Goal: Task Accomplishment & Management: Use online tool/utility

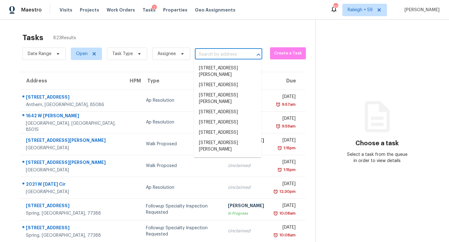
click at [226, 54] on input "text" at bounding box center [220, 55] width 50 height 10
paste input "[STREET_ADDRESS]"
type input "[STREET_ADDRESS]"
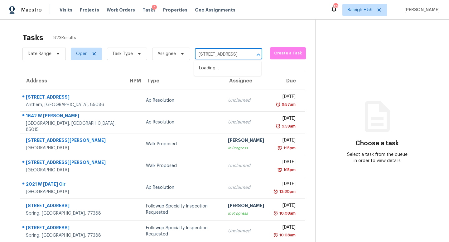
scroll to position [0, 29]
click at [227, 72] on li "[STREET_ADDRESS]" at bounding box center [227, 68] width 67 height 10
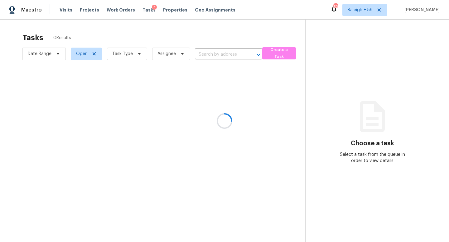
type input "[STREET_ADDRESS]"
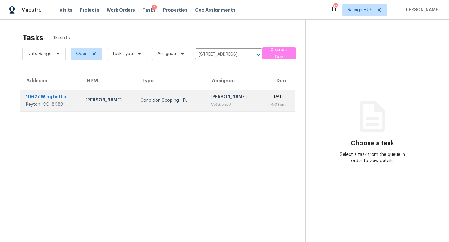
click at [211, 103] on div "Not Started" at bounding box center [232, 105] width 45 height 6
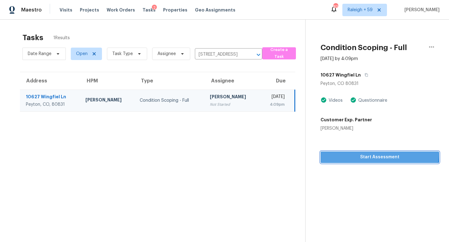
click at [347, 154] on button "Start Assessment" at bounding box center [379, 158] width 118 height 12
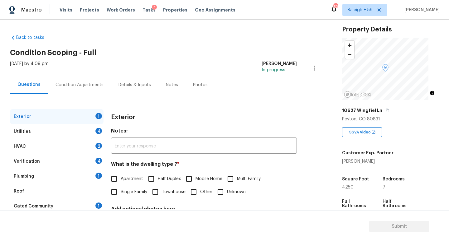
scroll to position [44, 0]
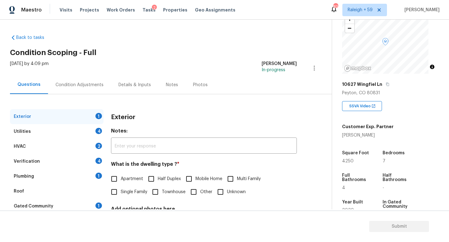
click at [141, 194] on span "Single Family" at bounding box center [134, 192] width 26 height 7
click at [121, 194] on input "Single Family" at bounding box center [113, 192] width 13 height 13
checkbox input "true"
click at [124, 87] on div "Details & Inputs" at bounding box center [134, 85] width 32 height 6
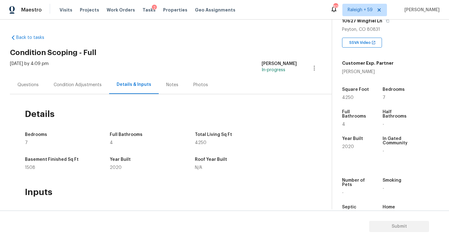
click at [30, 92] on div "Questions" at bounding box center [28, 85] width 36 height 18
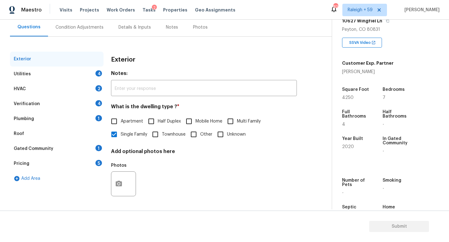
click at [92, 112] on div "Plumbing 1" at bounding box center [56, 119] width 93 height 15
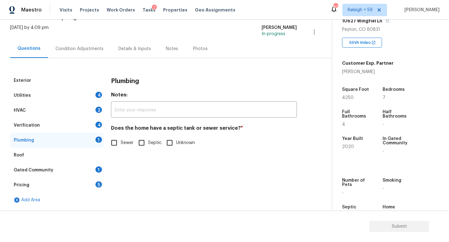
click at [125, 140] on span "Sewer" at bounding box center [127, 143] width 13 height 7
click at [121, 139] on input "Sewer" at bounding box center [113, 142] width 13 height 13
checkbox input "true"
click at [146, 40] on div "Details & Inputs" at bounding box center [134, 49] width 47 height 18
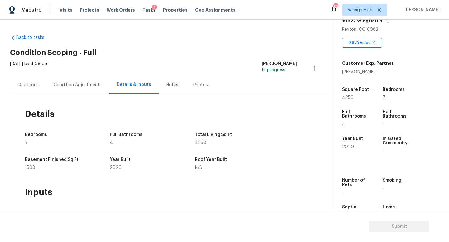
drag, startPoint x: 31, startPoint y: 83, endPoint x: 46, endPoint y: 96, distance: 19.7
click at [31, 83] on div "Questions" at bounding box center [27, 85] width 21 height 6
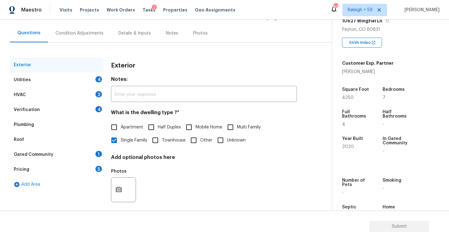
scroll to position [62, 0]
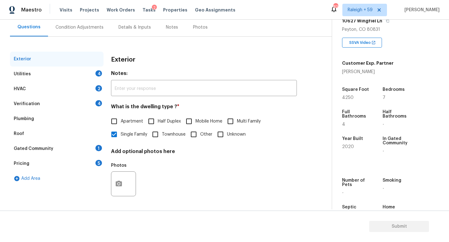
click at [73, 141] on div "Gated Community 1" at bounding box center [56, 148] width 93 height 15
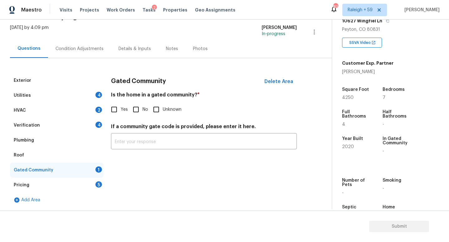
click at [140, 103] on input "No" at bounding box center [135, 109] width 13 height 13
checkbox input "true"
click at [73, 182] on div "Pricing 5" at bounding box center [56, 185] width 93 height 15
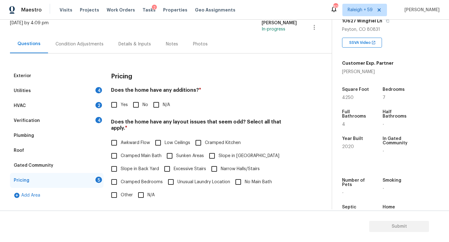
click at [149, 102] on div "Yes No N/A" at bounding box center [204, 104] width 186 height 13
click at [140, 104] on input "No" at bounding box center [135, 104] width 13 height 13
checkbox input "true"
click at [142, 198] on input "N/A" at bounding box center [140, 195] width 13 height 13
checkbox input "true"
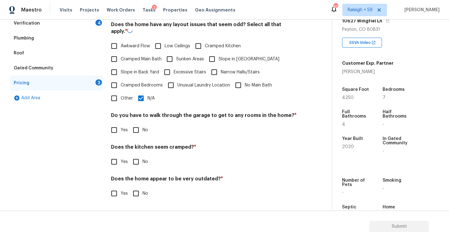
scroll to position [142, 0]
click at [140, 126] on input "No" at bounding box center [135, 130] width 13 height 13
checkbox input "true"
click at [133, 161] on input "No" at bounding box center [135, 161] width 13 height 13
checkbox input "true"
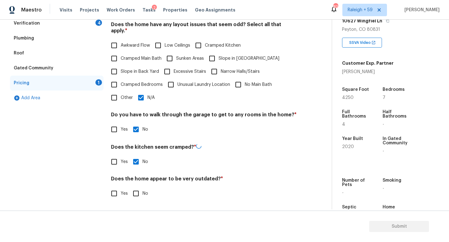
click at [135, 187] on input "No" at bounding box center [135, 193] width 13 height 13
checkbox input "true"
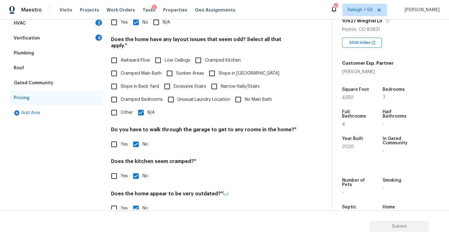
scroll to position [80, 0]
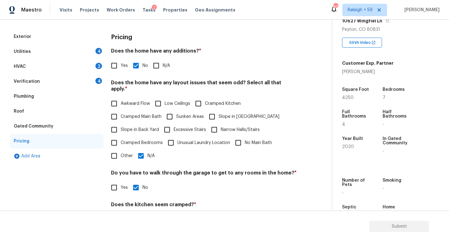
click at [62, 83] on div "Verification 4" at bounding box center [56, 81] width 93 height 15
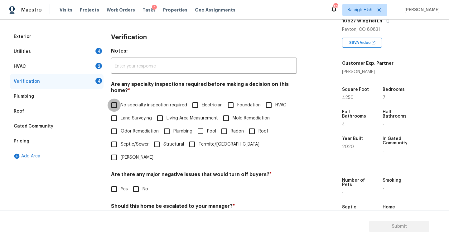
click at [119, 102] on input "No specialty inspection required" at bounding box center [113, 105] width 13 height 13
checkbox input "true"
click at [134, 189] on input "No" at bounding box center [135, 189] width 13 height 13
checkbox input "true"
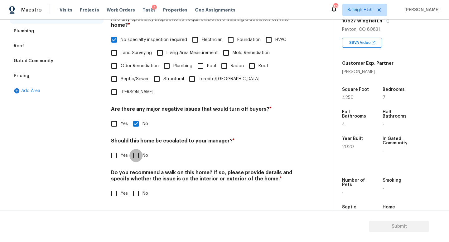
click at [136, 153] on input "No" at bounding box center [135, 155] width 13 height 13
checkbox input "true"
click at [140, 188] on input "No" at bounding box center [135, 193] width 13 height 13
checkbox input "true"
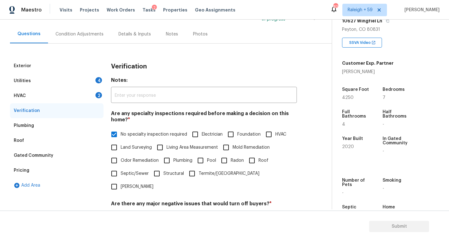
scroll to position [26, 0]
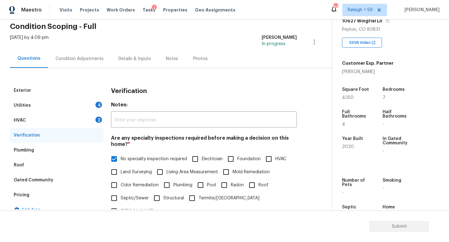
click at [97, 107] on div "4" at bounding box center [98, 105] width 7 height 6
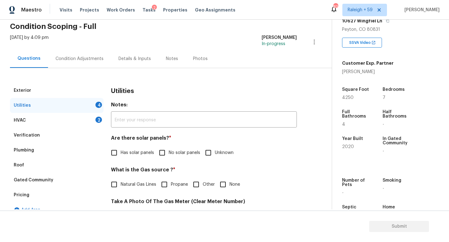
click at [94, 118] on div "HVAC 2" at bounding box center [56, 120] width 93 height 15
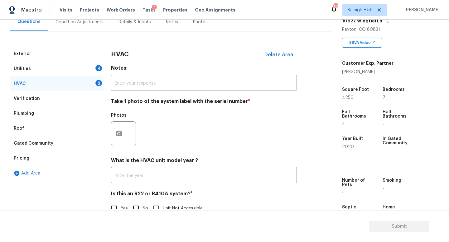
scroll to position [25, 0]
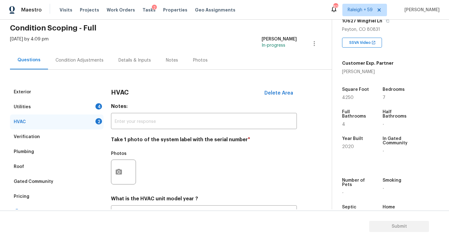
click at [100, 112] on div "Utilities 4" at bounding box center [56, 107] width 93 height 15
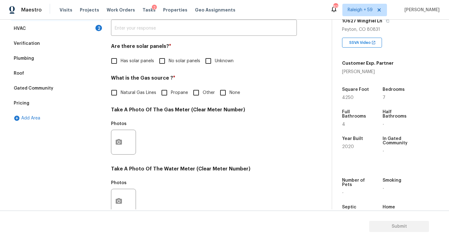
scroll to position [36, 0]
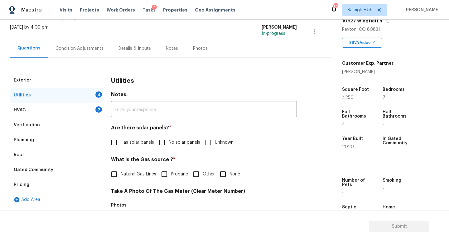
click at [165, 146] on input "No solar panels" at bounding box center [161, 142] width 13 height 13
checkbox input "true"
click at [139, 171] on label "Natural Gas Lines" at bounding box center [131, 175] width 49 height 13
click at [121, 171] on input "Natural Gas Lines" at bounding box center [113, 175] width 13 height 13
checkbox input "true"
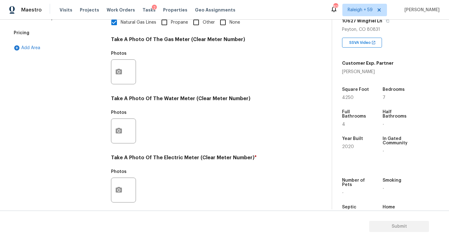
scroll to position [196, 0]
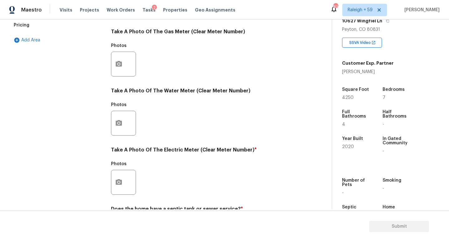
click at [113, 174] on div at bounding box center [123, 182] width 25 height 25
click at [111, 183] on div at bounding box center [123, 182] width 25 height 25
click at [119, 179] on icon "button" at bounding box center [118, 182] width 7 height 7
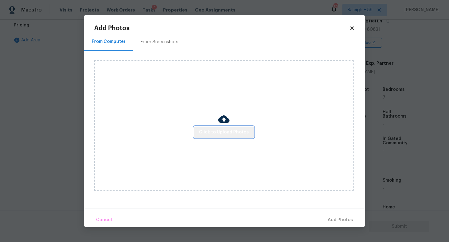
click at [232, 133] on span "Click to Upload Photos" at bounding box center [224, 133] width 50 height 8
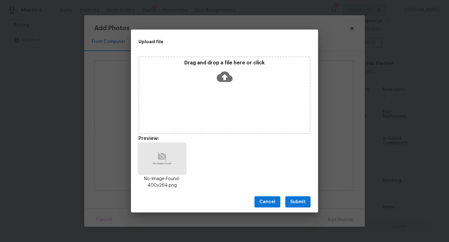
click at [303, 205] on span "Submit" at bounding box center [297, 202] width 15 height 8
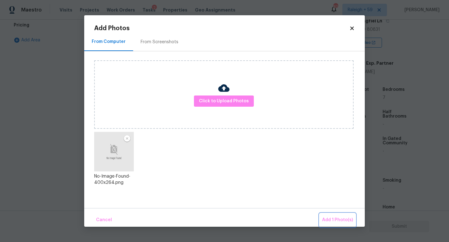
click at [328, 218] on span "Add 1 Photo(s)" at bounding box center [337, 220] width 31 height 8
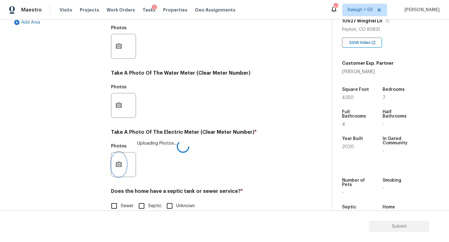
scroll to position [231, 0]
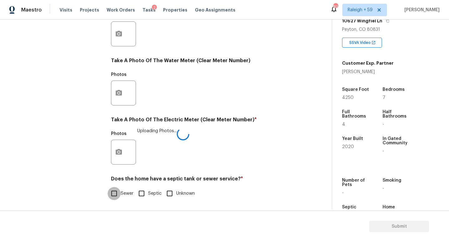
click at [112, 193] on input "Sewer" at bounding box center [113, 193] width 13 height 13
checkbox input "true"
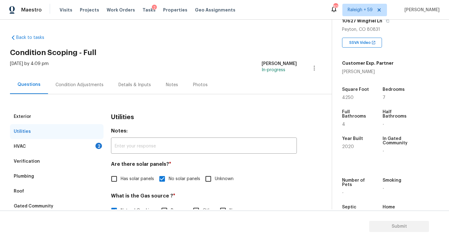
click at [91, 149] on div "HVAC 2" at bounding box center [56, 146] width 93 height 15
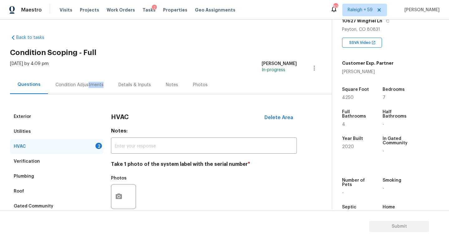
click at [85, 88] on div "Condition Adjustments" at bounding box center [79, 85] width 63 height 18
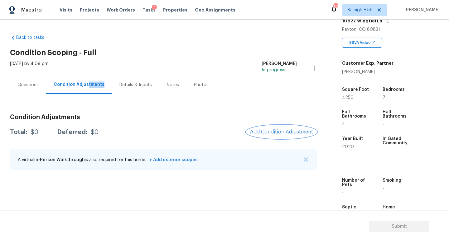
click at [292, 136] on button "Add Condition Adjustment" at bounding box center [281, 132] width 70 height 13
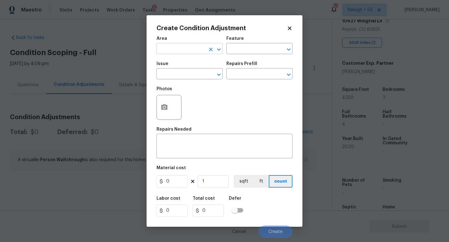
click at [192, 53] on input "text" at bounding box center [180, 50] width 49 height 10
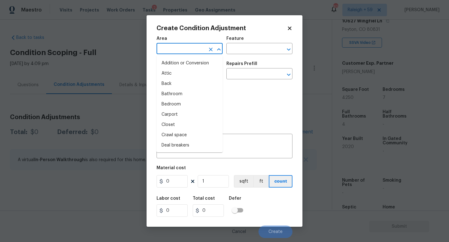
type input "e"
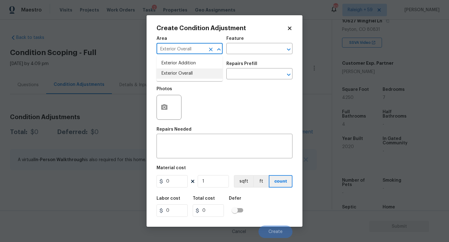
type input "Exterior Overall"
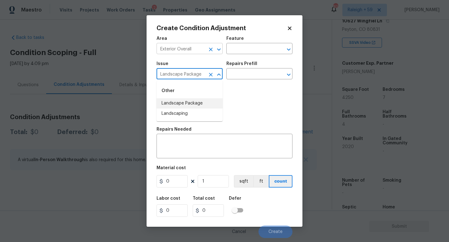
type input "Landscape Package"
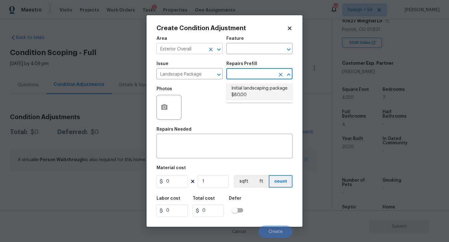
type input "Home Readiness Packages"
type textarea "Mowing of grass up to 6" in height. Mow, edge along driveways & sidewalks, trim…"
type input "80"
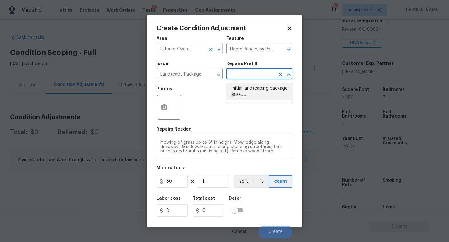
type input "80"
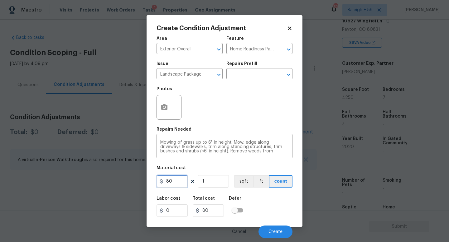
drag, startPoint x: 179, startPoint y: 182, endPoint x: 123, endPoint y: 183, distance: 55.8
click at [123, 183] on div "Create Condition Adjustment Area Exterior Overall ​ Feature Home Readiness Pack…" at bounding box center [224, 121] width 449 height 242
type input "2000"
click at [164, 110] on icon "button" at bounding box center [164, 107] width 6 height 6
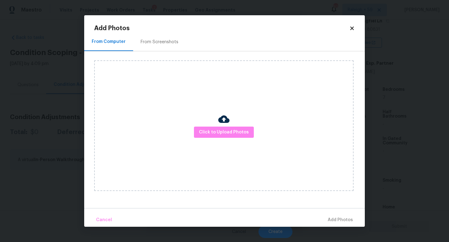
click at [215, 126] on div "Click to Upload Photos" at bounding box center [223, 125] width 259 height 131
click at [215, 127] on button "Click to Upload Photos" at bounding box center [224, 133] width 60 height 12
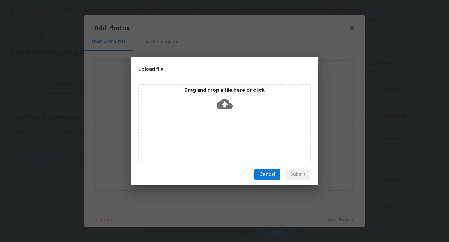
click at [214, 128] on div "Drag and drop a file here or click" at bounding box center [224, 123] width 172 height 78
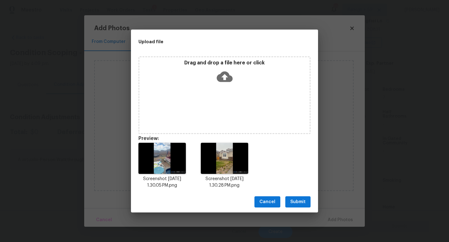
click at [300, 204] on span "Submit" at bounding box center [297, 202] width 15 height 8
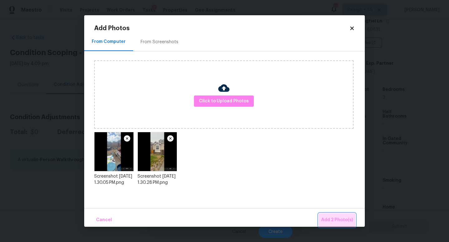
click at [336, 223] on span "Add 2 Photo(s)" at bounding box center [337, 220] width 32 height 8
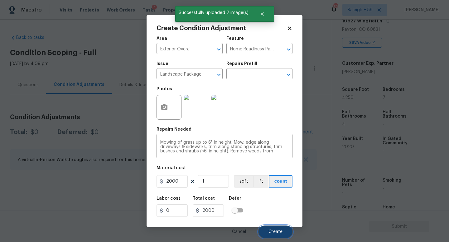
click at [278, 232] on span "Create" at bounding box center [275, 232] width 14 height 5
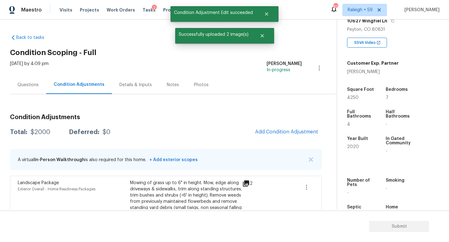
click at [286, 125] on div "Condition Adjustments Total: $2000 Deferred: $0 Add Condition Adjustment A virt…" at bounding box center [165, 171] width 311 height 125
click at [281, 135] on span "Add Condition Adjustment" at bounding box center [286, 132] width 63 height 6
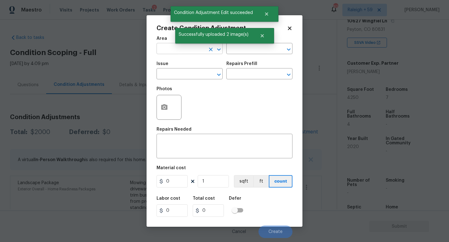
click at [173, 50] on input "text" at bounding box center [180, 50] width 49 height 10
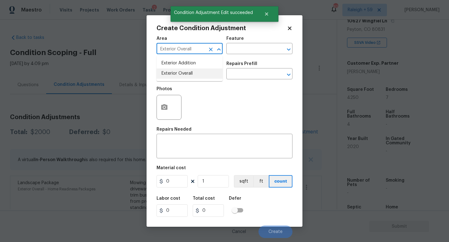
type input "Exterior Overall"
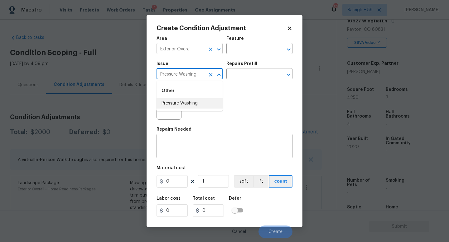
type input "Pressure Washing"
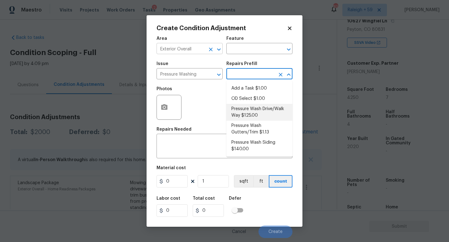
type input "Siding"
type textarea "Pressure wash the driveways/walkways as directed by the PM. Ensure that all deb…"
type input "125"
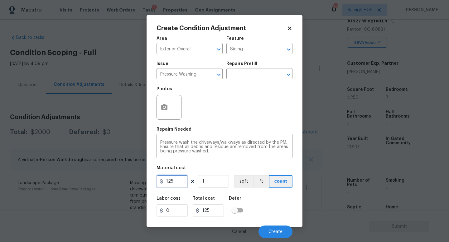
drag, startPoint x: 176, startPoint y: 178, endPoint x: 148, endPoint y: 181, distance: 28.5
click at [149, 182] on div "Create Condition Adjustment Area Exterior Overall ​ Feature Siding ​ Issue Pres…" at bounding box center [224, 121] width 156 height 212
type input "200"
click at [273, 232] on span "Create" at bounding box center [275, 232] width 14 height 5
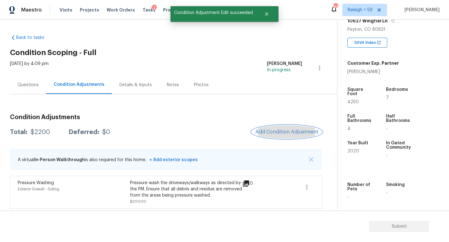
click at [280, 129] on button "Add Condition Adjustment" at bounding box center [286, 132] width 70 height 13
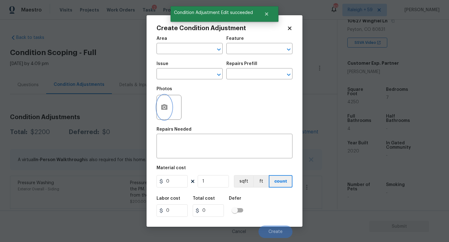
click at [159, 107] on button "button" at bounding box center [164, 107] width 15 height 24
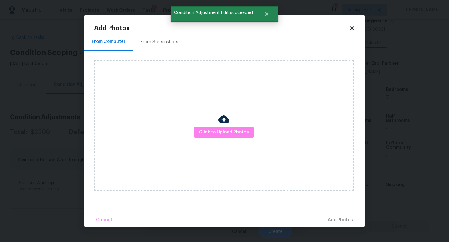
click at [202, 123] on div "Click to Upload Photos" at bounding box center [223, 125] width 259 height 131
click at [202, 125] on div "Click to Upload Photos" at bounding box center [223, 125] width 259 height 131
click at [201, 128] on button "Click to Upload Photos" at bounding box center [224, 133] width 60 height 12
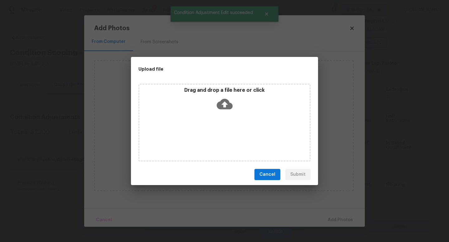
click at [201, 128] on div "Drag and drop a file here or click" at bounding box center [224, 123] width 172 height 78
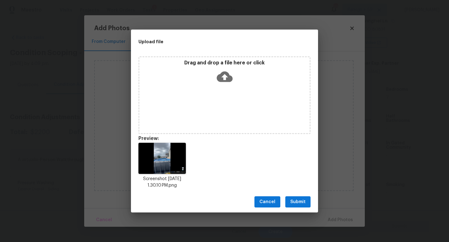
click at [288, 200] on button "Submit" at bounding box center [297, 203] width 25 height 12
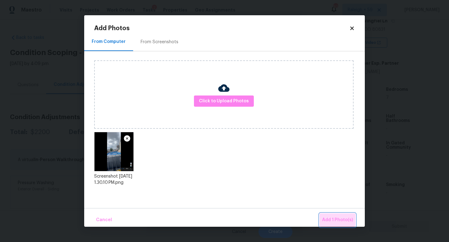
click at [330, 219] on span "Add 1 Photo(s)" at bounding box center [337, 220] width 31 height 8
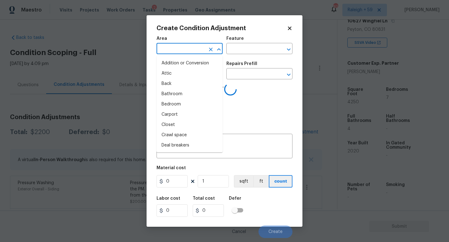
click at [169, 51] on input "text" at bounding box center [180, 50] width 49 height 10
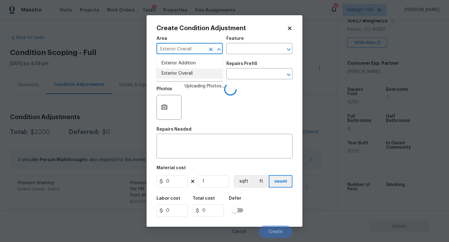
type input "Exterior Overall"
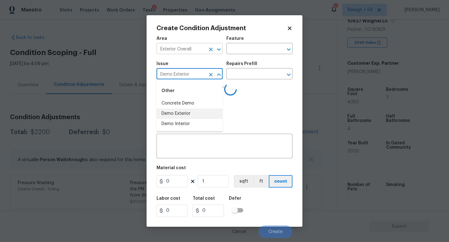
type input "Demo Exterior"
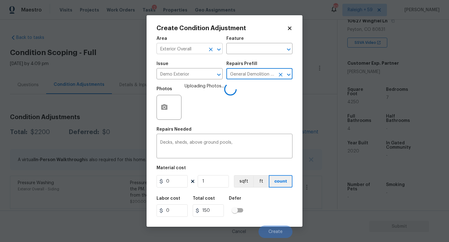
type input "Demolition"
type textarea "Decks, sheds, above ground pools,"
type input "150"
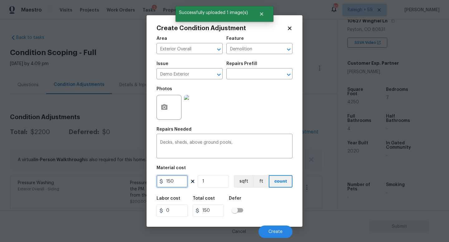
drag, startPoint x: 180, startPoint y: 182, endPoint x: 123, endPoint y: 182, distance: 56.7
click at [123, 182] on div "Create Condition Adjustment Area Exterior Overall ​ Feature Demolition ​ Issue …" at bounding box center [224, 121] width 449 height 242
type input "2000"
click at [269, 234] on span "Create" at bounding box center [275, 232] width 14 height 5
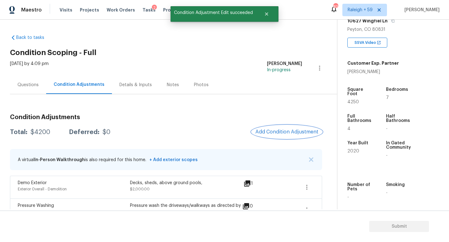
click at [282, 132] on span "Add Condition Adjustment" at bounding box center [286, 132] width 63 height 6
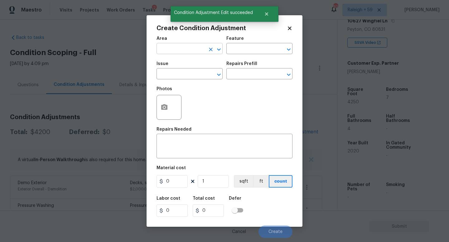
click at [186, 53] on input "text" at bounding box center [180, 50] width 49 height 10
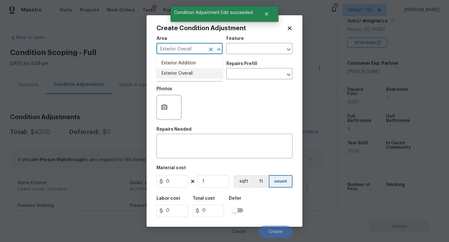
type input "Exterior Overall"
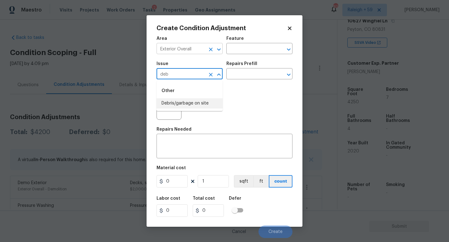
type input "Debris/garbage on site"
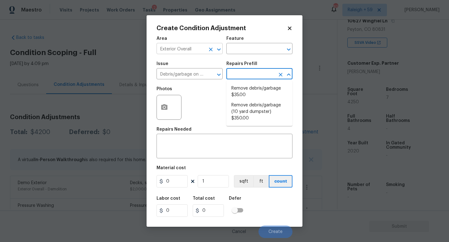
type textarea "Remove, haul off, and properly dispose of any debris left by seller to offsite …"
type input "35"
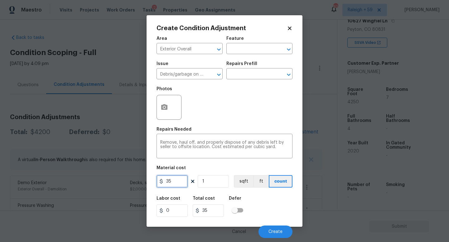
drag, startPoint x: 175, startPoint y: 182, endPoint x: 119, endPoint y: 186, distance: 55.5
click at [124, 184] on div "Create Condition Adjustment Area Exterior Overall ​ Feature ​ Issue Debris/garb…" at bounding box center [224, 121] width 449 height 242
type input "250"
click at [284, 236] on button "Create" at bounding box center [275, 232] width 34 height 12
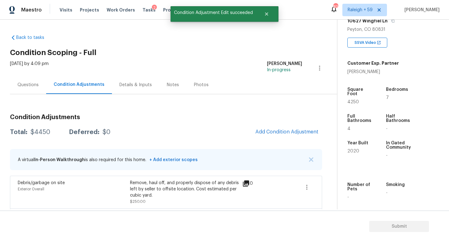
click at [30, 83] on div "Questions" at bounding box center [27, 85] width 21 height 6
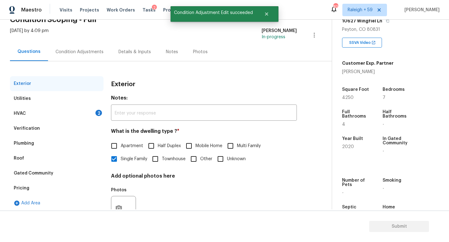
scroll to position [62, 0]
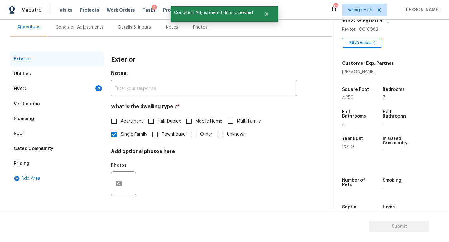
click at [44, 159] on div "Pricing" at bounding box center [56, 163] width 93 height 15
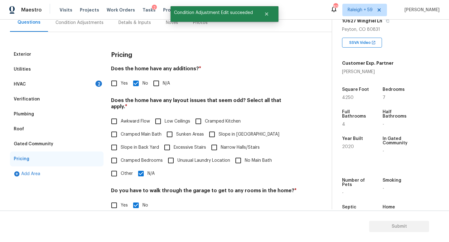
click at [141, 144] on label "Slope in Back Yard" at bounding box center [132, 147] width 51 height 13
click at [121, 144] on input "Slope in Back Yard" at bounding box center [113, 147] width 13 height 13
checkbox input "true"
click at [145, 174] on input "N/A" at bounding box center [140, 173] width 13 height 13
checkbox input "false"
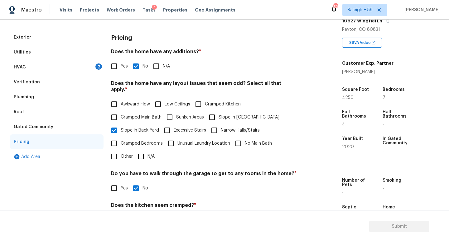
scroll to position [0, 0]
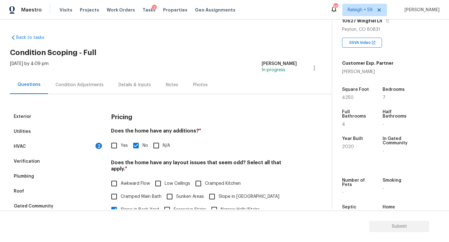
drag, startPoint x: 82, startPoint y: 148, endPoint x: 88, endPoint y: 150, distance: 5.8
click at [82, 148] on div "HVAC 2" at bounding box center [56, 146] width 93 height 15
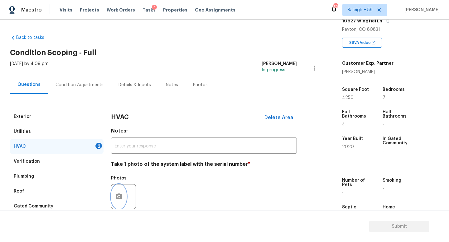
click at [118, 194] on icon "button" at bounding box center [119, 197] width 6 height 6
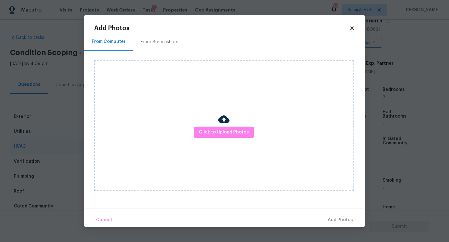
click at [215, 139] on div "Click to Upload Photos" at bounding box center [223, 125] width 259 height 131
click at [215, 137] on button "Click to Upload Photos" at bounding box center [224, 133] width 60 height 12
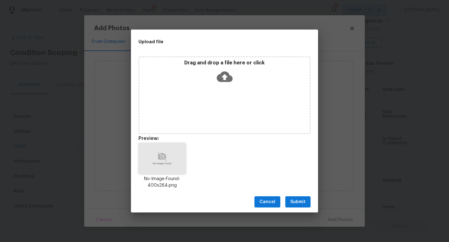
click at [294, 198] on button "Submit" at bounding box center [297, 203] width 25 height 12
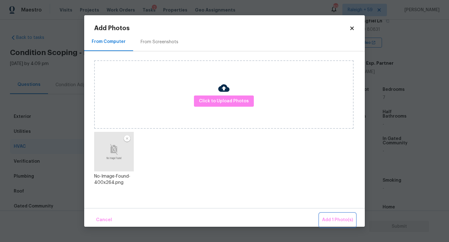
click at [329, 223] on span "Add 1 Photo(s)" at bounding box center [337, 220] width 31 height 8
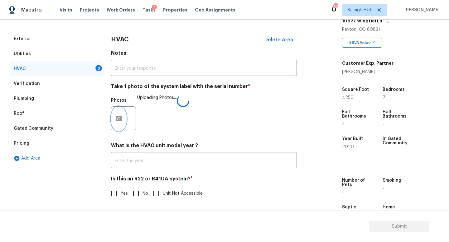
scroll to position [83, 0]
click at [135, 190] on input "No" at bounding box center [135, 193] width 13 height 13
checkbox input "true"
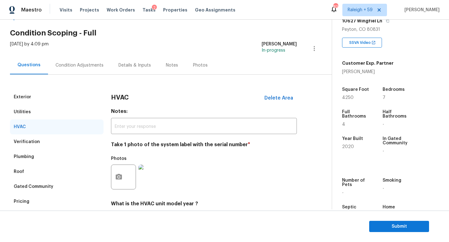
scroll to position [0, 0]
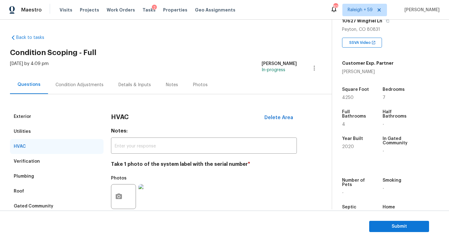
click at [81, 80] on div "Condition Adjustments" at bounding box center [79, 85] width 63 height 18
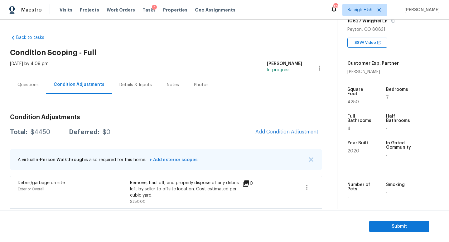
click at [23, 84] on div "Questions" at bounding box center [27, 85] width 21 height 6
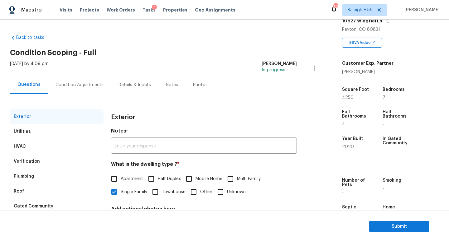
click at [69, 85] on div "Condition Adjustments" at bounding box center [79, 85] width 48 height 6
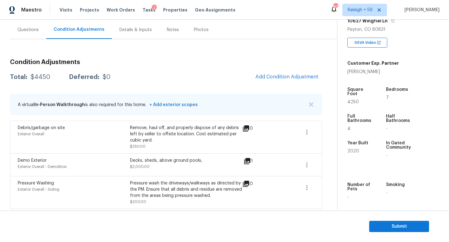
scroll to position [68, 0]
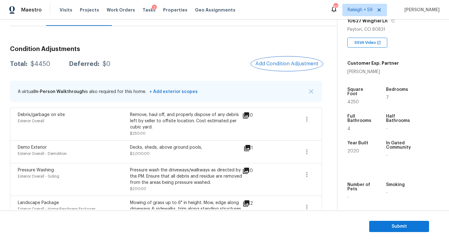
click at [277, 64] on span "Add Condition Adjustment" at bounding box center [286, 64] width 63 height 6
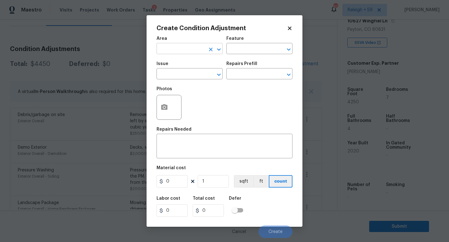
click at [187, 53] on input "text" at bounding box center [180, 50] width 49 height 10
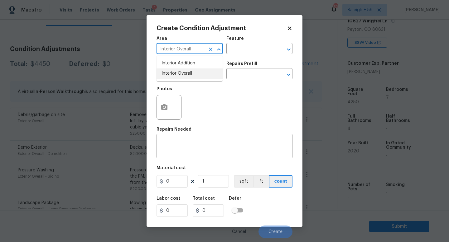
type input "Interior Overall"
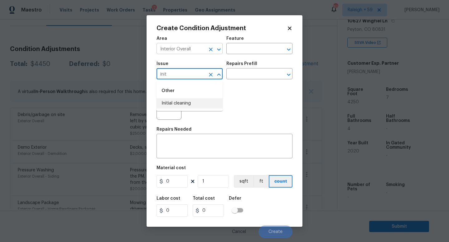
type input "Initial cleaning"
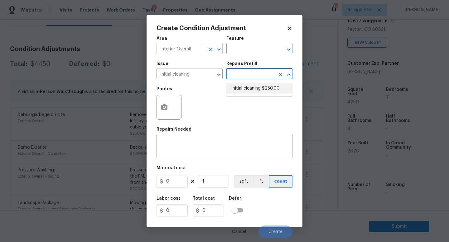
type input "Home Readiness Packages"
type textarea "1. Wipe down exterior doors and trim. 2. Clean out all exterior light fixtures …"
type input "250"
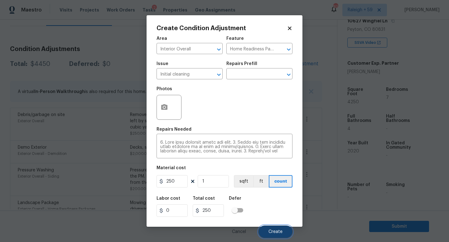
click at [276, 228] on button "Create" at bounding box center [275, 232] width 34 height 12
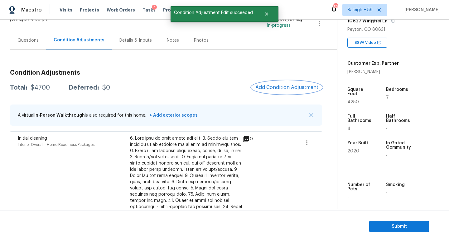
scroll to position [44, 0]
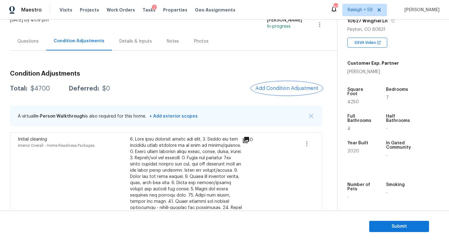
click at [279, 87] on span "Add Condition Adjustment" at bounding box center [286, 89] width 63 height 6
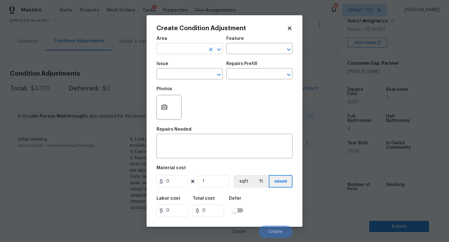
click at [190, 51] on input "text" at bounding box center [180, 50] width 49 height 10
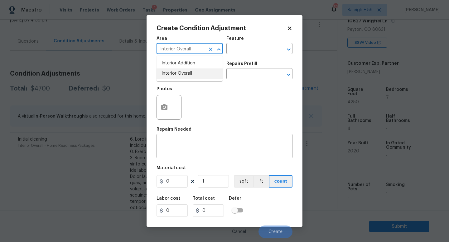
type input "Interior Overall"
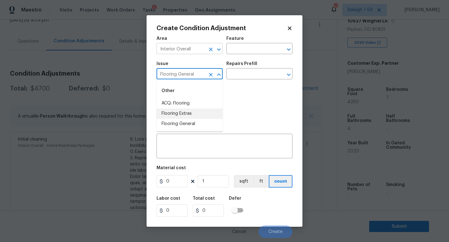
type input "Flooring General"
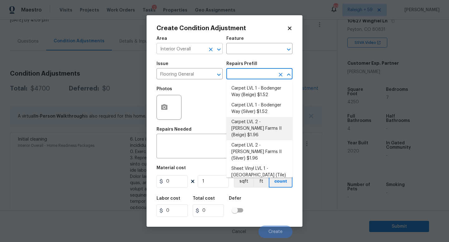
type input "Overall Flooring"
type textarea "Install new carpet ([PERSON_NAME] Farms II - 749 Stony Glade) at all previously…"
type input "1.96"
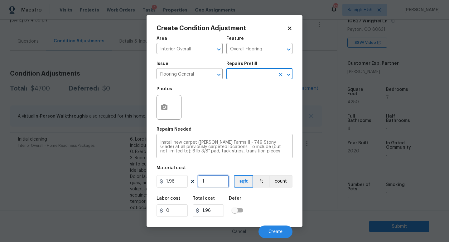
click at [214, 183] on input "1" at bounding box center [212, 181] width 31 height 12
type input "0"
type input "2"
type input "3.92"
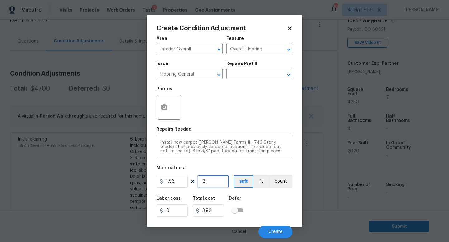
type input "25"
type input "49"
type input "250"
type input "490"
type input "2500"
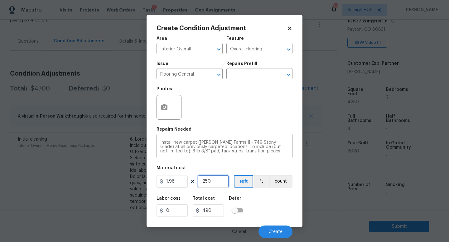
type input "4900"
type input "2500"
click at [166, 109] on icon "button" at bounding box center [164, 107] width 6 height 6
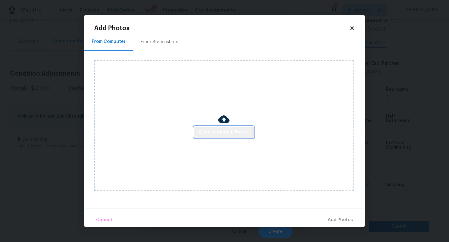
click at [213, 135] on span "Click to Upload Photos" at bounding box center [224, 133] width 50 height 8
